Goal: Navigation & Orientation: Find specific page/section

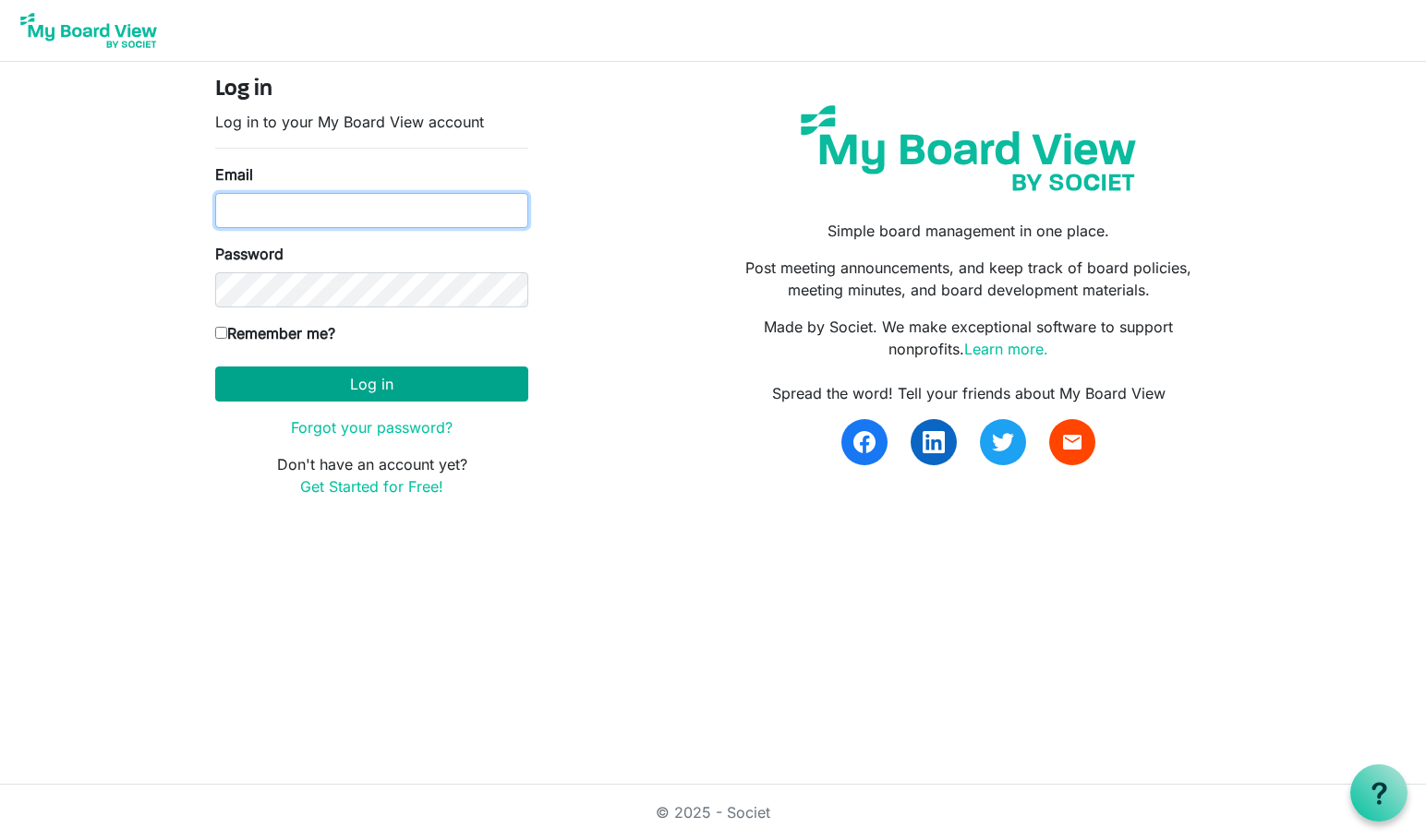
type input "[PERSON_NAME][EMAIL_ADDRESS][PERSON_NAME][DOMAIN_NAME]"
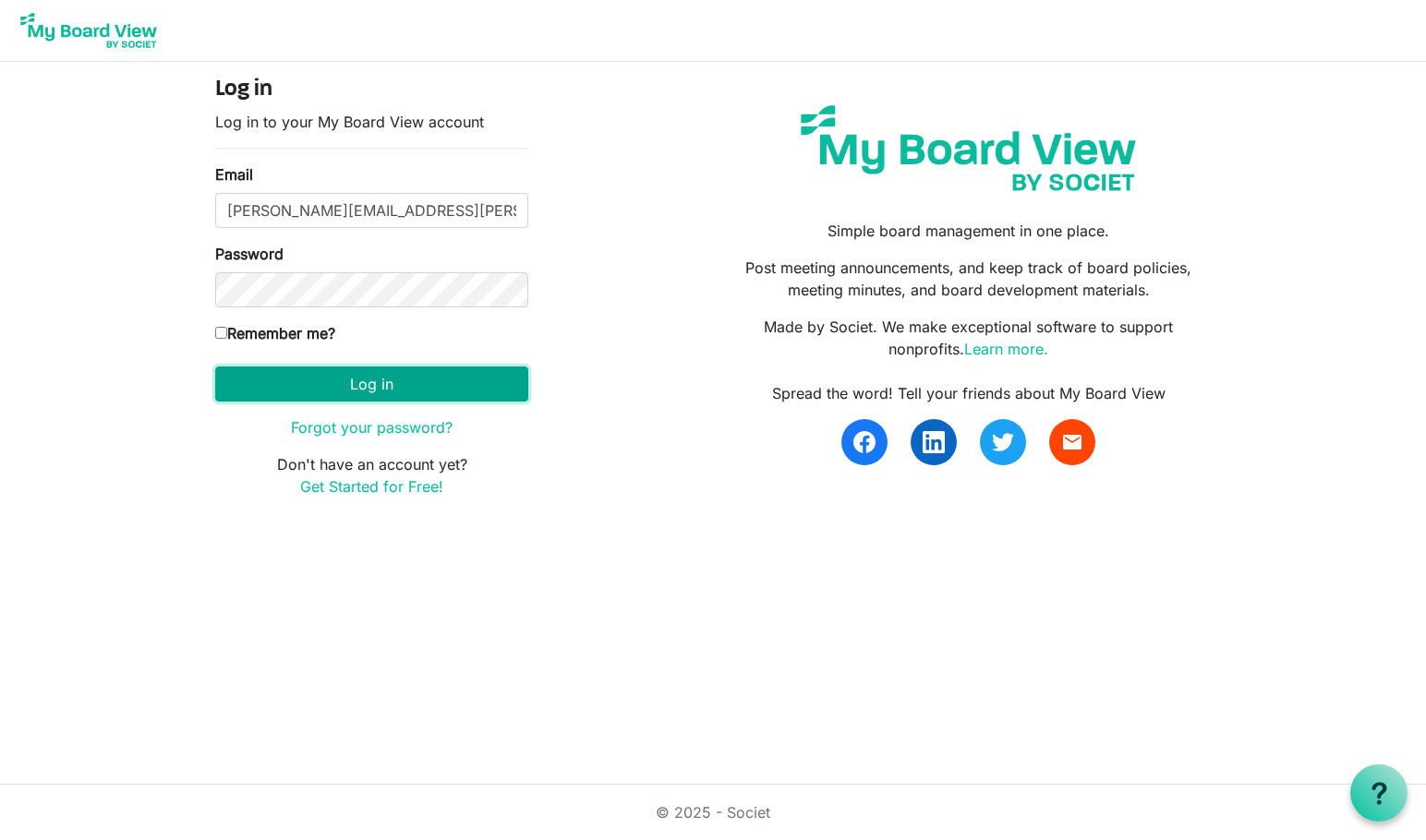
click at [365, 379] on button "Log in" at bounding box center [371, 384] width 313 height 35
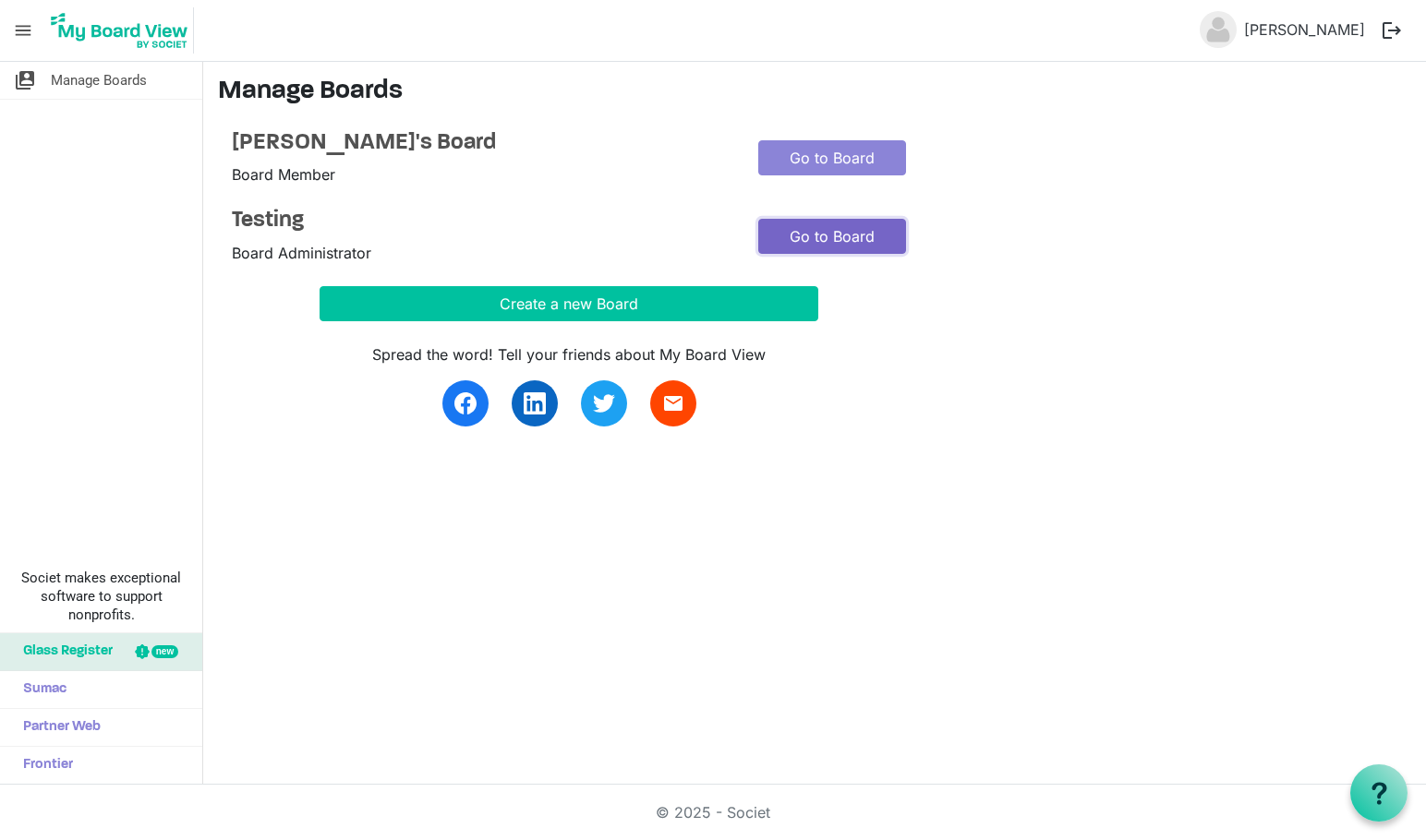
click at [865, 240] on link "Go to Board" at bounding box center [832, 236] width 148 height 35
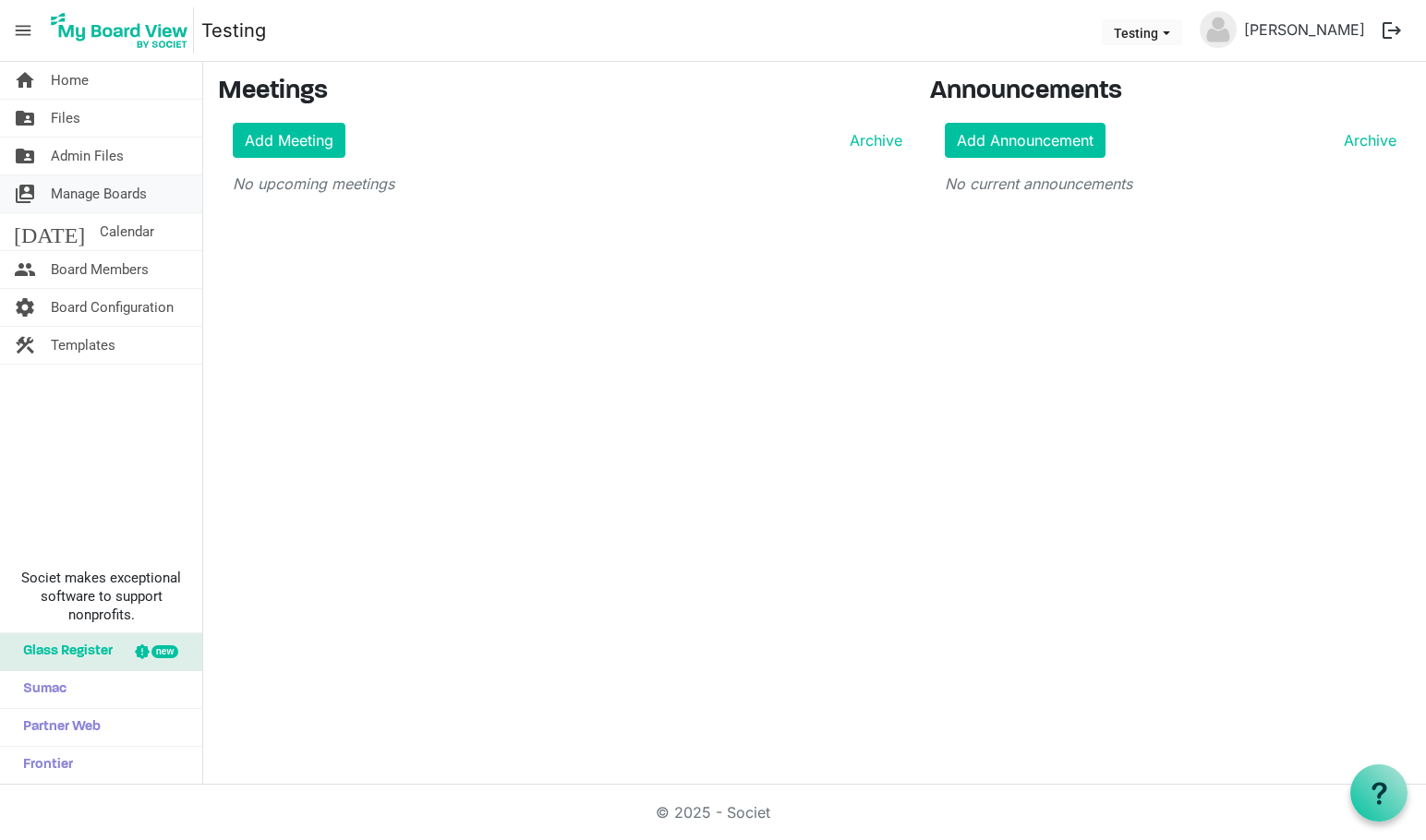
click at [114, 195] on span "Manage Boards" at bounding box center [99, 193] width 96 height 37
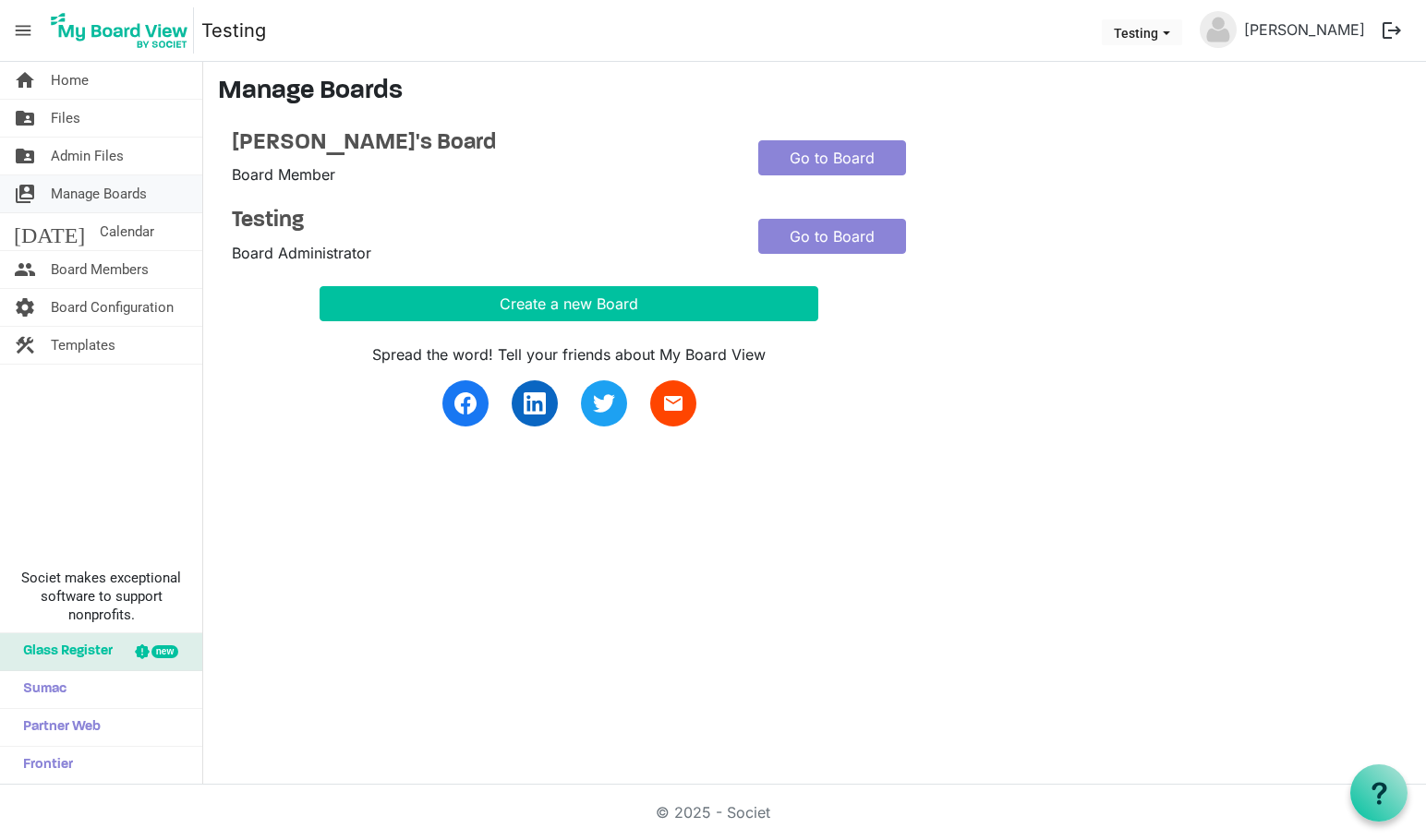
click at [119, 190] on span "Manage Boards" at bounding box center [99, 193] width 96 height 37
click at [853, 243] on link "Go to Board" at bounding box center [832, 236] width 148 height 35
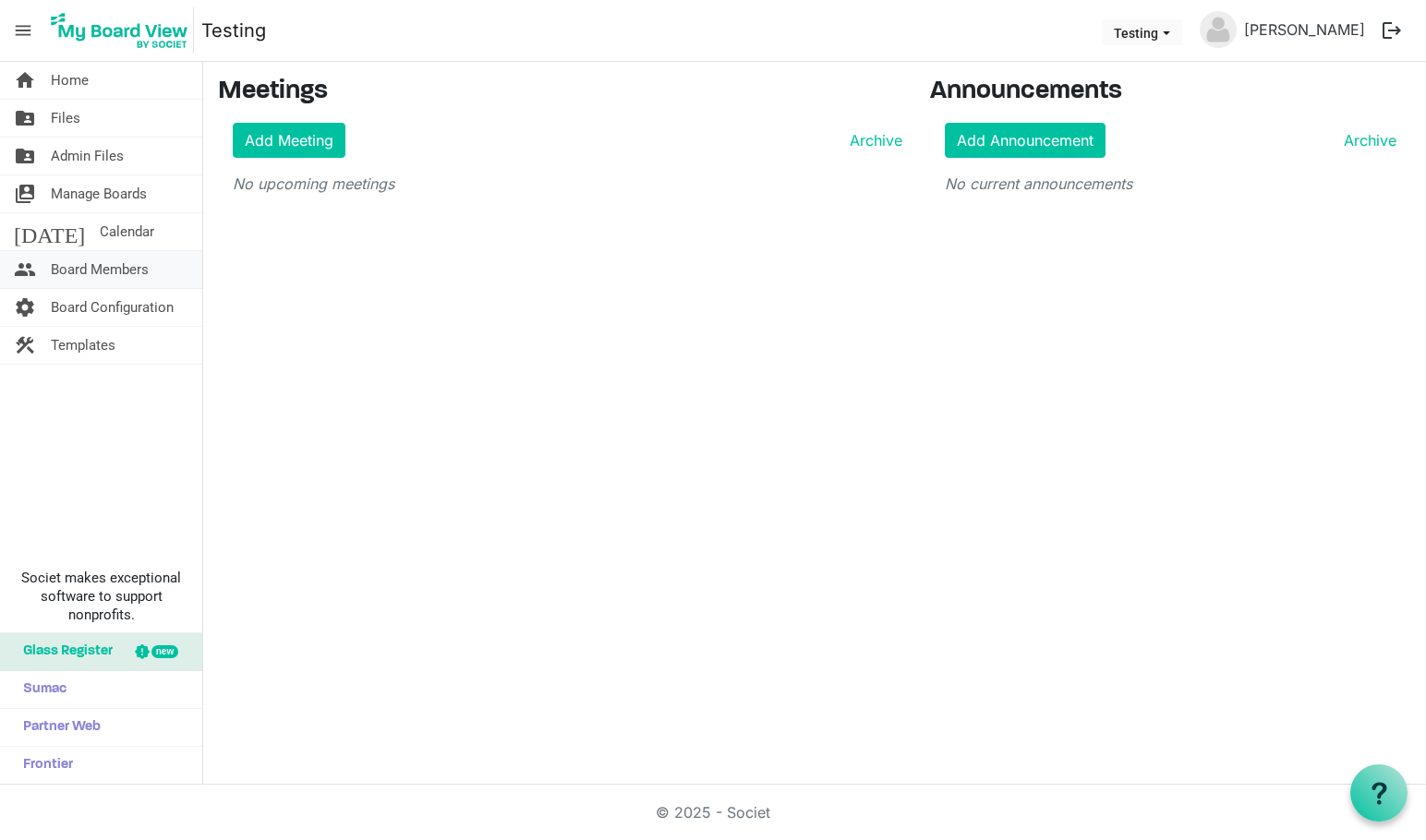
click at [124, 278] on span "Board Members" at bounding box center [100, 269] width 98 height 37
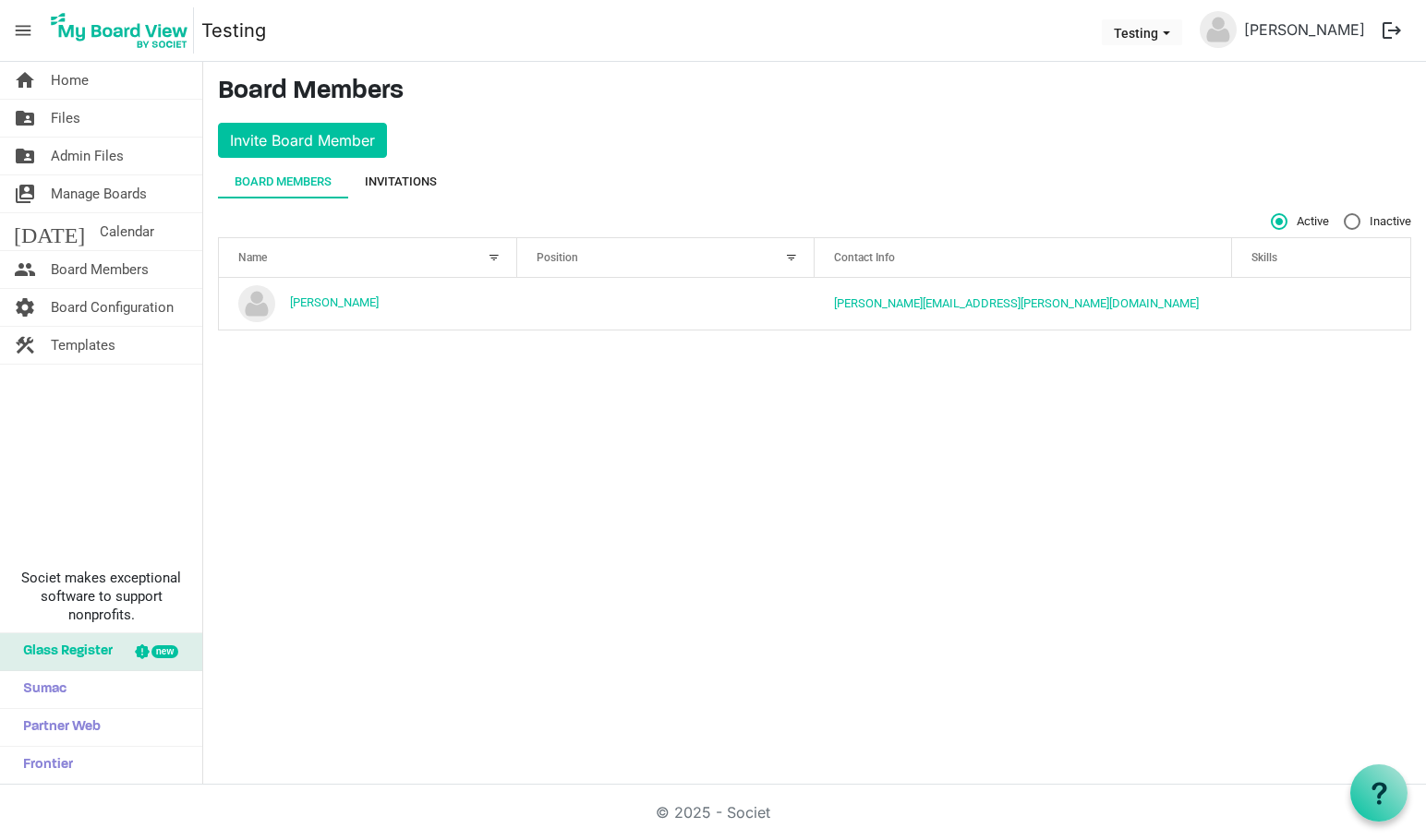
click at [431, 175] on div "Invitations" at bounding box center [401, 182] width 72 height 18
